Goal: Communication & Community: Answer question/provide support

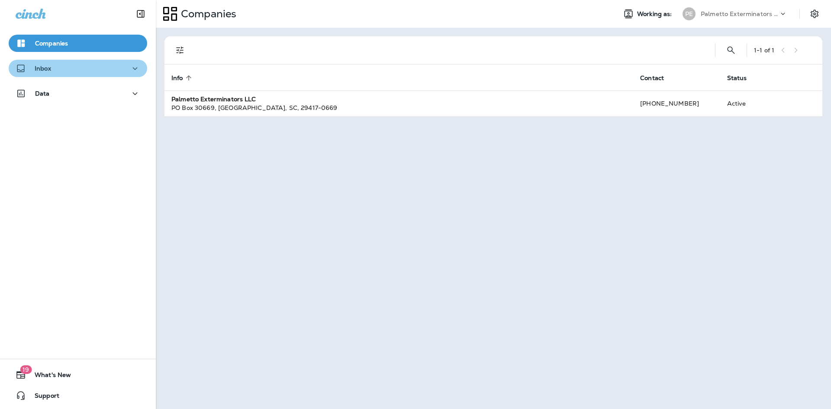
click at [130, 68] on icon "button" at bounding box center [135, 68] width 10 height 11
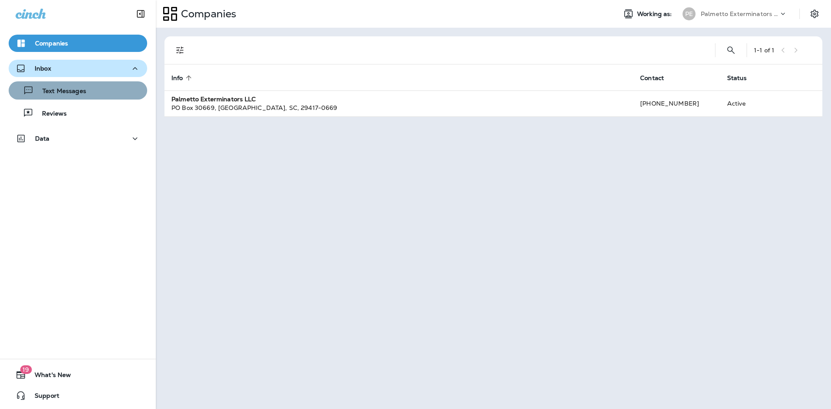
click at [110, 93] on div "Text Messages" at bounding box center [78, 90] width 132 height 13
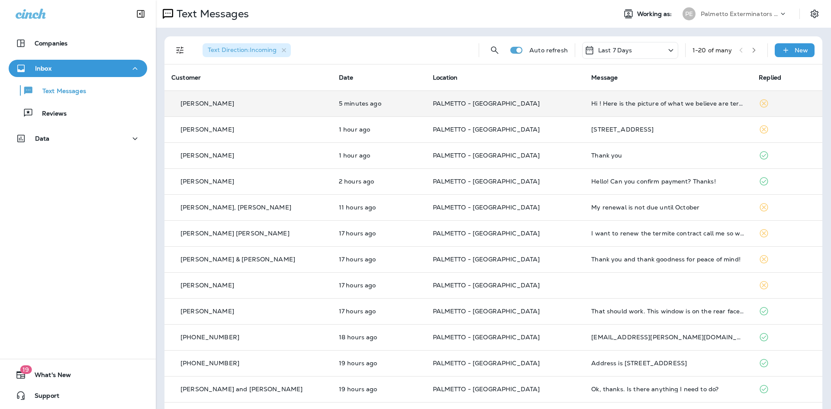
click at [390, 107] on p "5 minutes ago" at bounding box center [379, 103] width 80 height 7
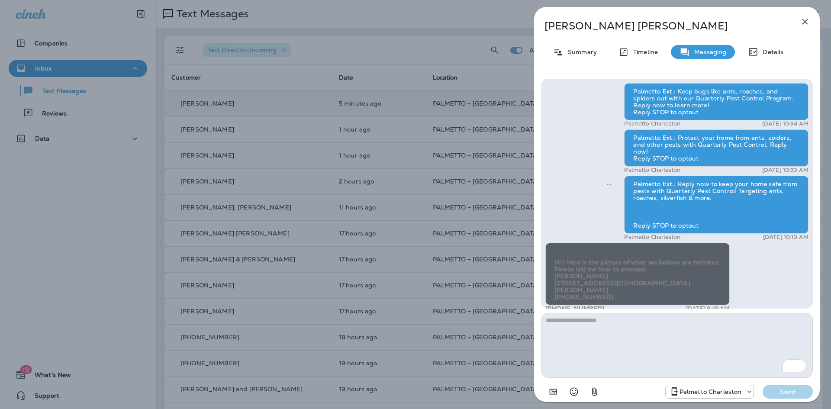
scroll to position [-130, 0]
click at [562, 248] on img at bounding box center [558, 251] width 7 height 7
click at [804, 25] on icon "button" at bounding box center [805, 21] width 10 height 10
